Goal: Transaction & Acquisition: Download file/media

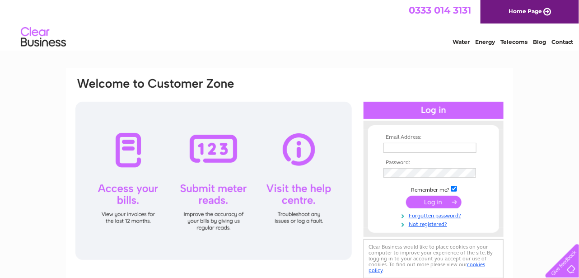
type input "[EMAIL_ADDRESS][DOMAIN_NAME]"
click at [442, 200] on input "submit" at bounding box center [434, 201] width 56 height 13
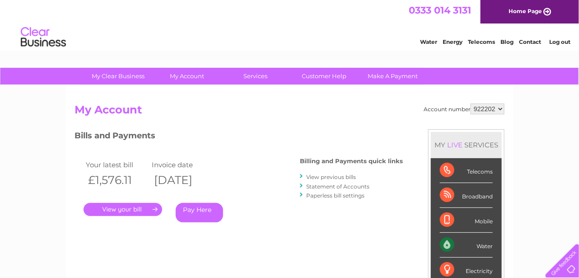
click at [107, 208] on link "." at bounding box center [122, 209] width 79 height 13
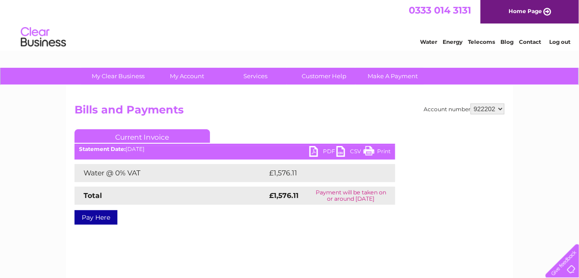
click at [320, 149] on link "PDF" at bounding box center [322, 152] width 27 height 13
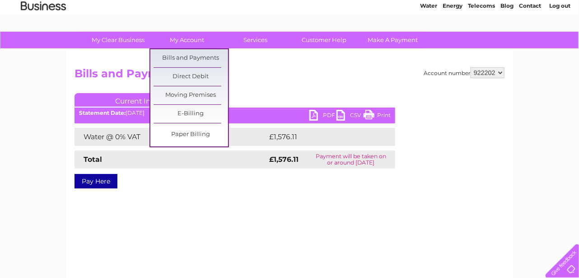
scroll to position [45, 0]
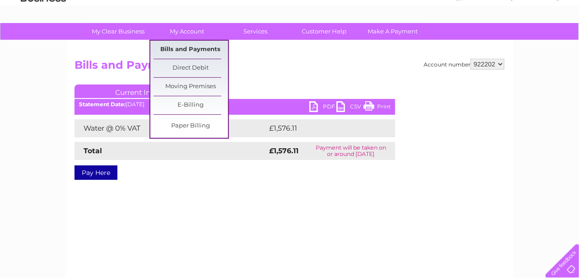
click at [199, 45] on link "Bills and Payments" at bounding box center [190, 50] width 74 height 18
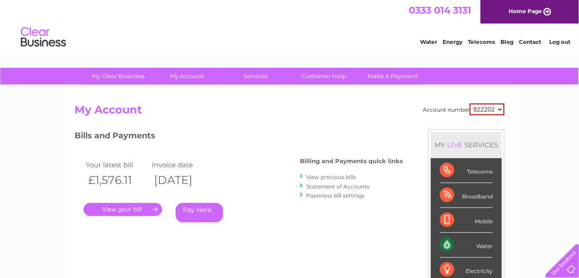
click at [319, 173] on link "View previous bills" at bounding box center [331, 176] width 50 height 7
click at [330, 172] on li "View previous bills" at bounding box center [351, 176] width 103 height 9
click at [341, 177] on link "View previous bills" at bounding box center [331, 176] width 50 height 7
click at [302, 176] on div at bounding box center [302, 176] width 4 height 9
click at [298, 172] on div "Bills and Payments Billing and Payments quick links View previous bills Stateme…" at bounding box center [238, 182] width 328 height 106
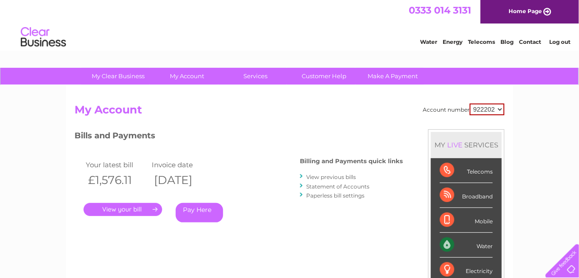
click at [301, 175] on div at bounding box center [302, 176] width 4 height 9
click at [325, 174] on link "View previous bills" at bounding box center [331, 176] width 50 height 7
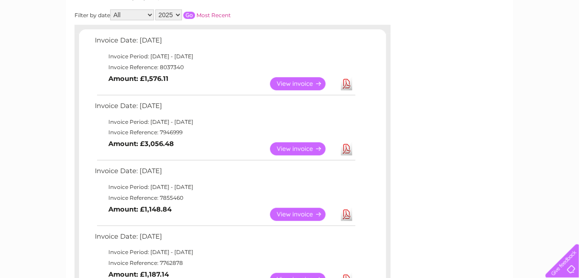
scroll to position [181, 0]
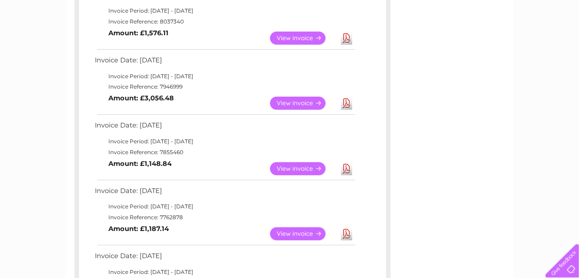
click at [310, 102] on link "View" at bounding box center [303, 103] width 66 height 13
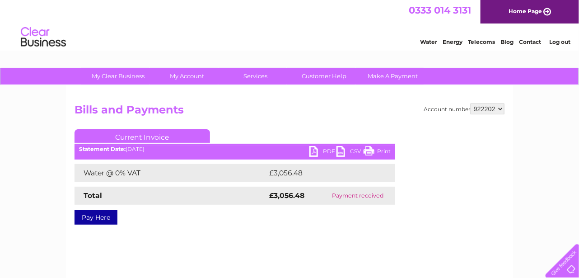
click at [317, 148] on link "PDF" at bounding box center [322, 152] width 27 height 13
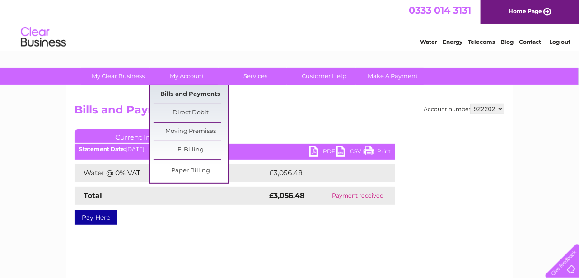
click at [200, 93] on link "Bills and Payments" at bounding box center [190, 94] width 74 height 18
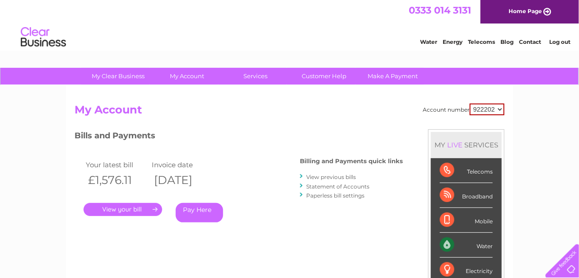
drag, startPoint x: 326, startPoint y: 172, endPoint x: 332, endPoint y: 177, distance: 8.3
click at [332, 177] on li "View previous bills" at bounding box center [351, 176] width 103 height 9
drag, startPoint x: 332, startPoint y: 177, endPoint x: 314, endPoint y: 175, distance: 18.2
click at [314, 175] on link "View previous bills" at bounding box center [331, 176] width 50 height 7
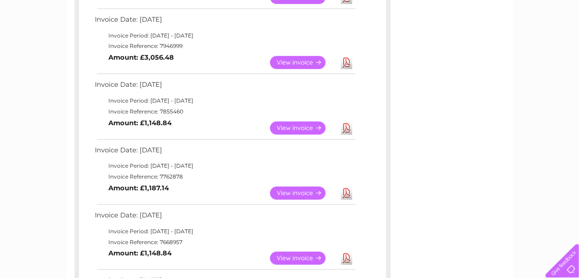
scroll to position [226, 0]
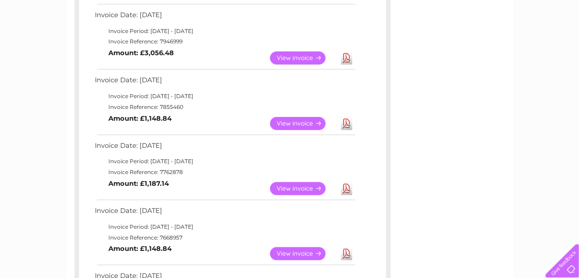
click at [346, 122] on link "Download" at bounding box center [346, 123] width 11 height 13
click at [347, 184] on link "Download" at bounding box center [346, 188] width 11 height 13
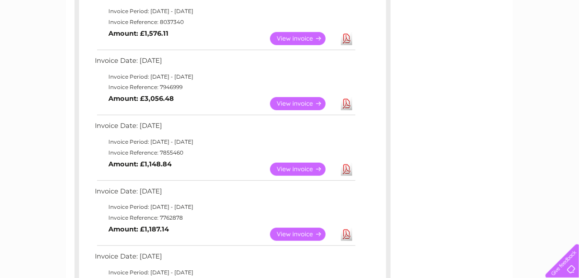
scroll to position [181, 0]
click at [309, 164] on link "View" at bounding box center [303, 168] width 66 height 13
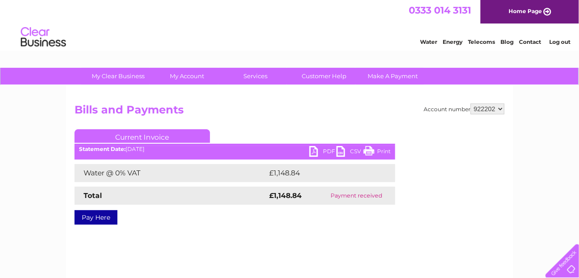
click at [319, 147] on link "PDF" at bounding box center [322, 152] width 27 height 13
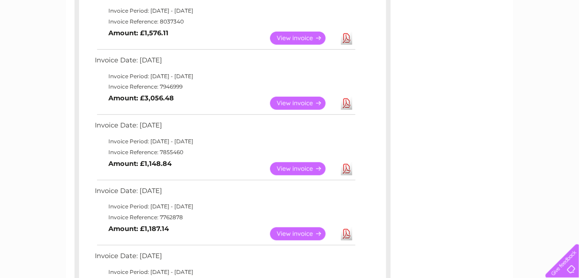
click at [300, 232] on link "View" at bounding box center [303, 233] width 66 height 13
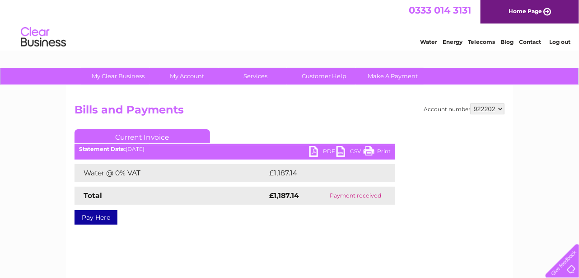
click at [317, 145] on ul "Current Invoice" at bounding box center [234, 137] width 320 height 17
click at [317, 147] on link "PDF" at bounding box center [322, 152] width 27 height 13
click at [547, 8] on link "Home Page" at bounding box center [529, 11] width 98 height 23
